Goal: Task Accomplishment & Management: Complete application form

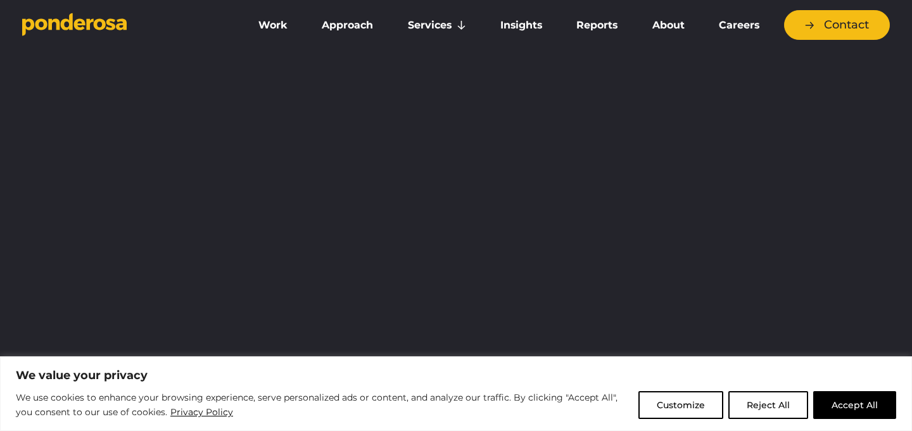
click at [742, 28] on link "Careers" at bounding box center [739, 25] width 70 height 27
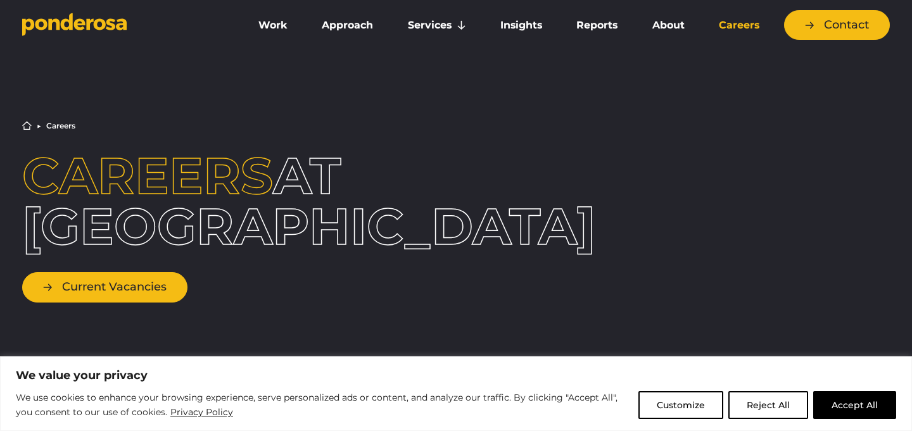
click at [148, 275] on link "Current Vacancies" at bounding box center [104, 287] width 165 height 30
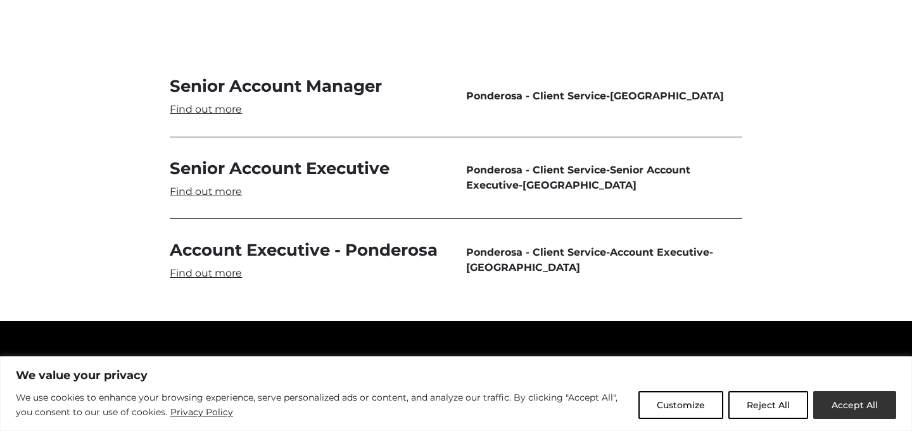
click at [847, 403] on button "Accept All" at bounding box center [854, 405] width 83 height 28
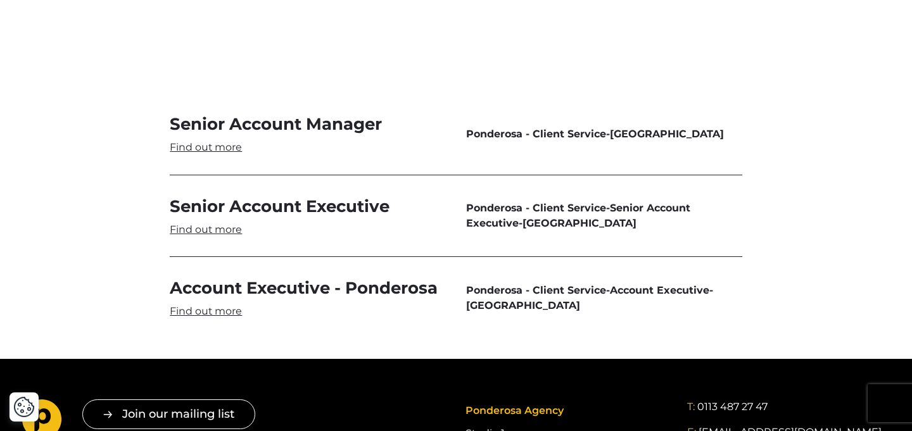
scroll to position [3814, 0]
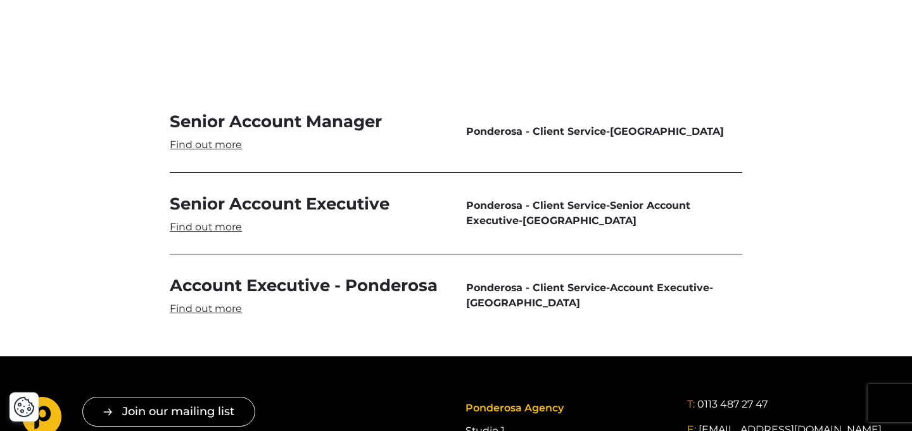
click at [310, 275] on link "Account Executive - Ponderosa" at bounding box center [308, 295] width 276 height 41
